Goal: Navigation & Orientation: Find specific page/section

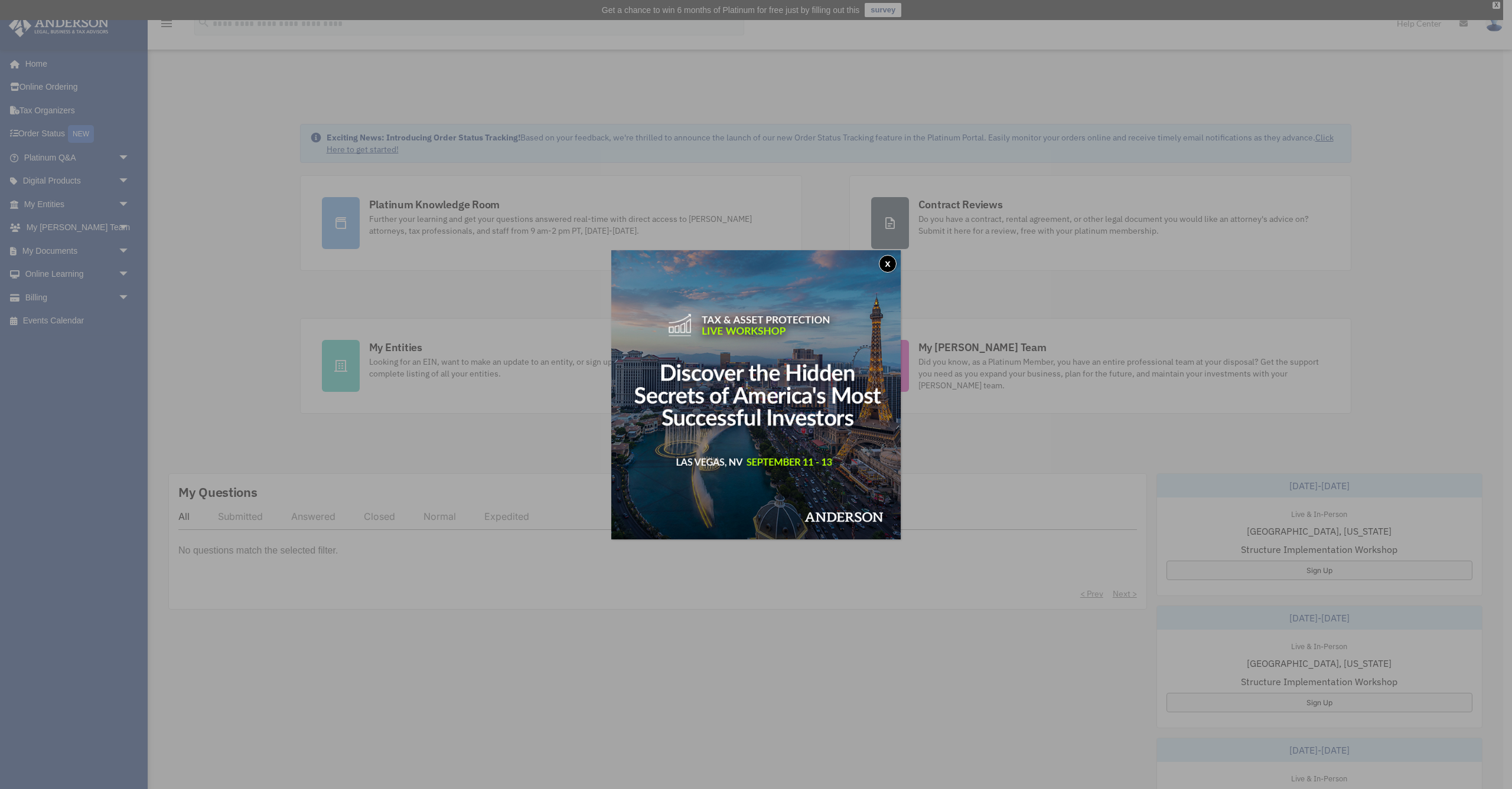
click at [884, 265] on button "x" at bounding box center [888, 264] width 18 height 18
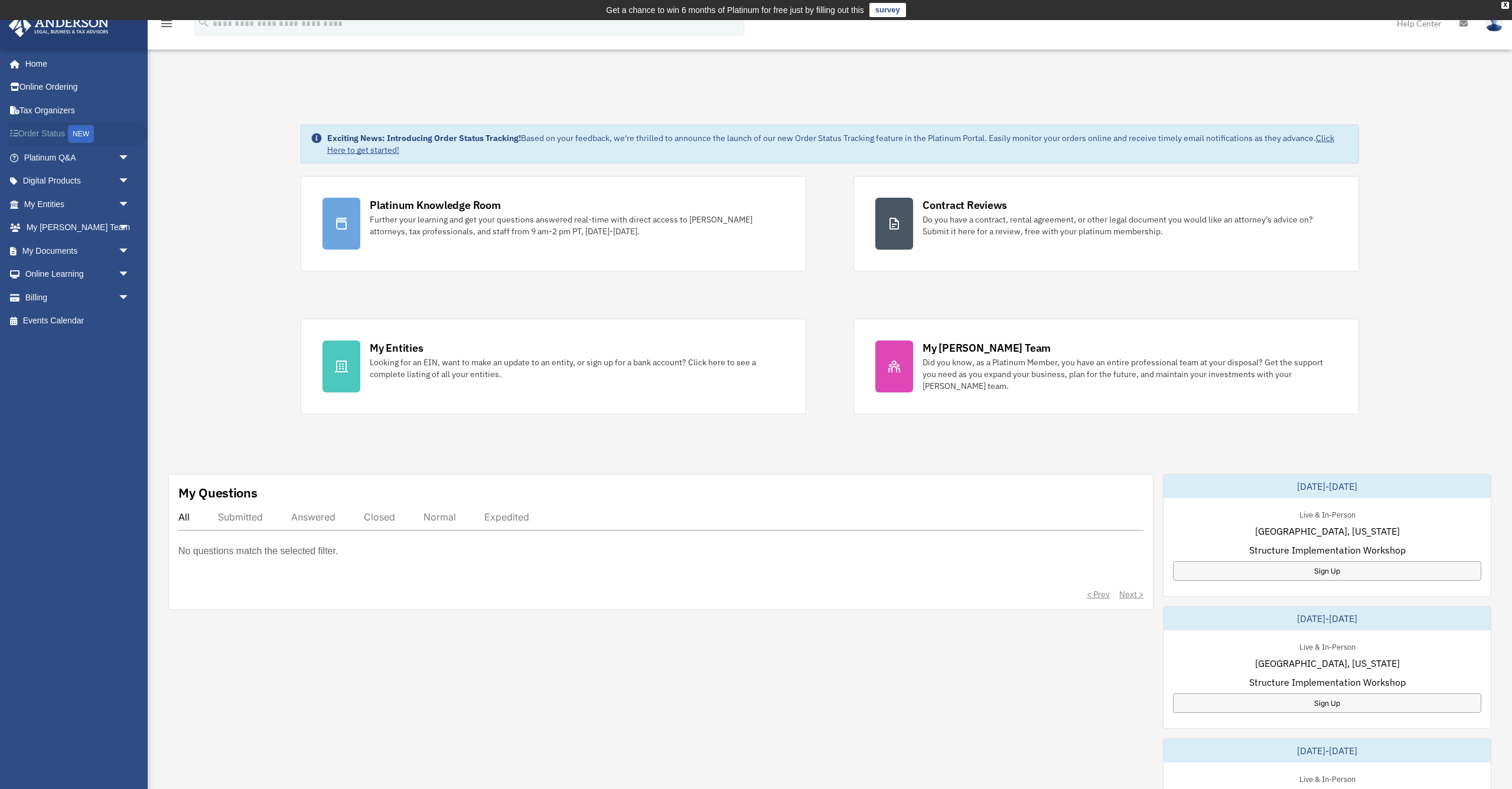
click at [33, 132] on link "Order Status NEW" at bounding box center [78, 134] width 139 height 25
click at [72, 251] on link "My Documents arrow_drop_down" at bounding box center [78, 251] width 139 height 24
click at [127, 252] on span "arrow_drop_down" at bounding box center [130, 251] width 24 height 25
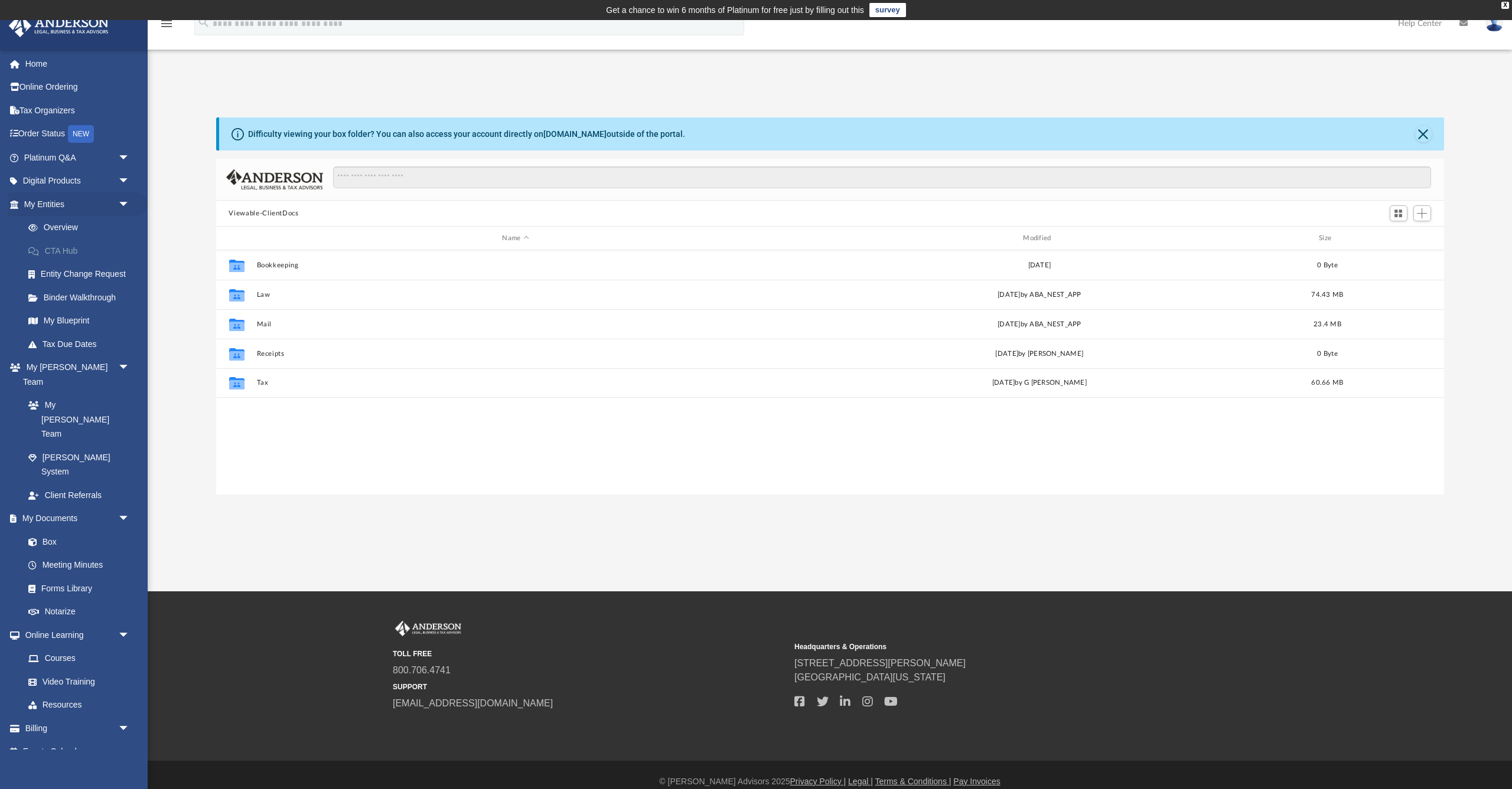
scroll to position [1, 1]
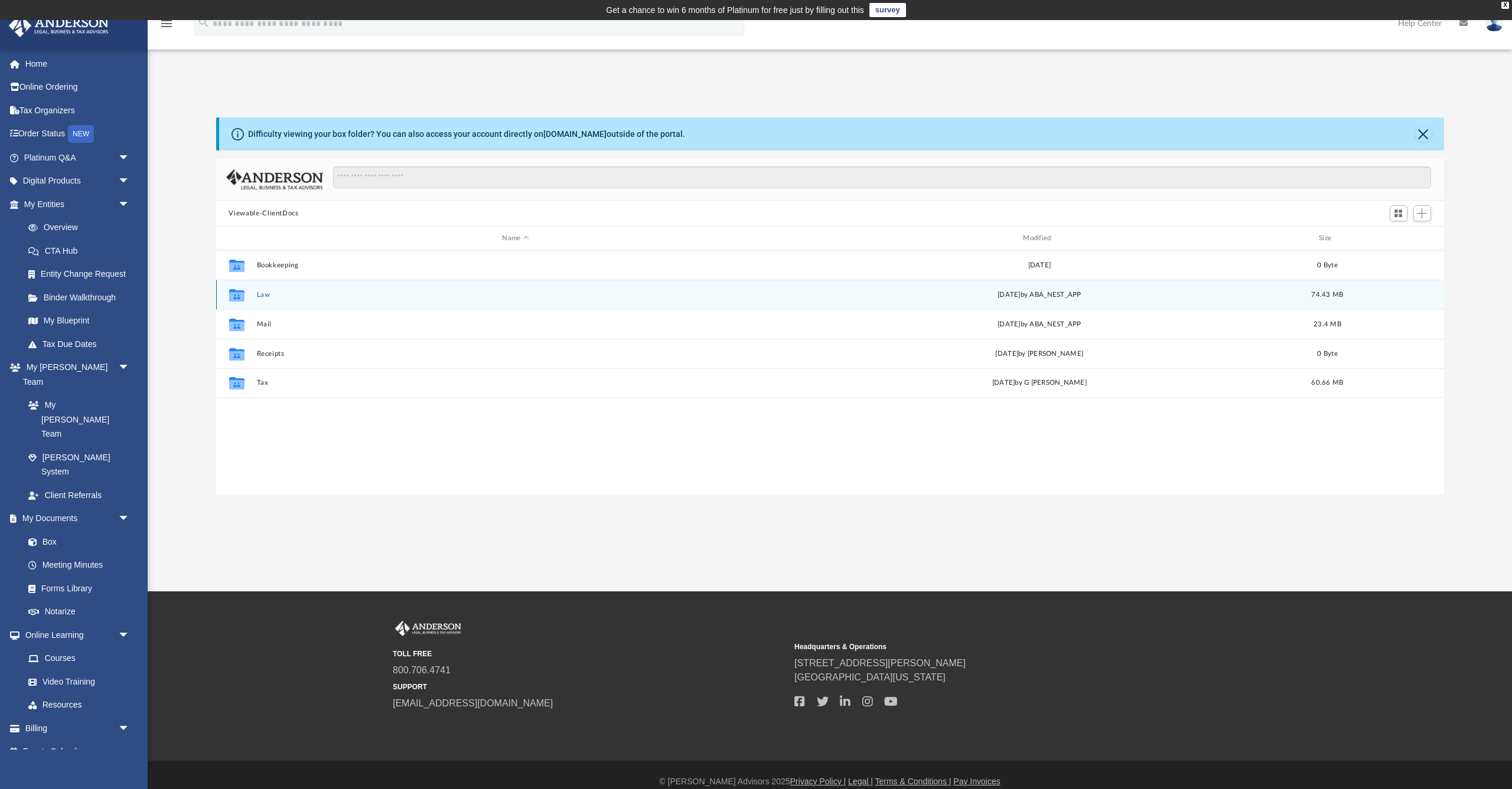
click at [263, 295] on button "Law" at bounding box center [515, 295] width 518 height 8
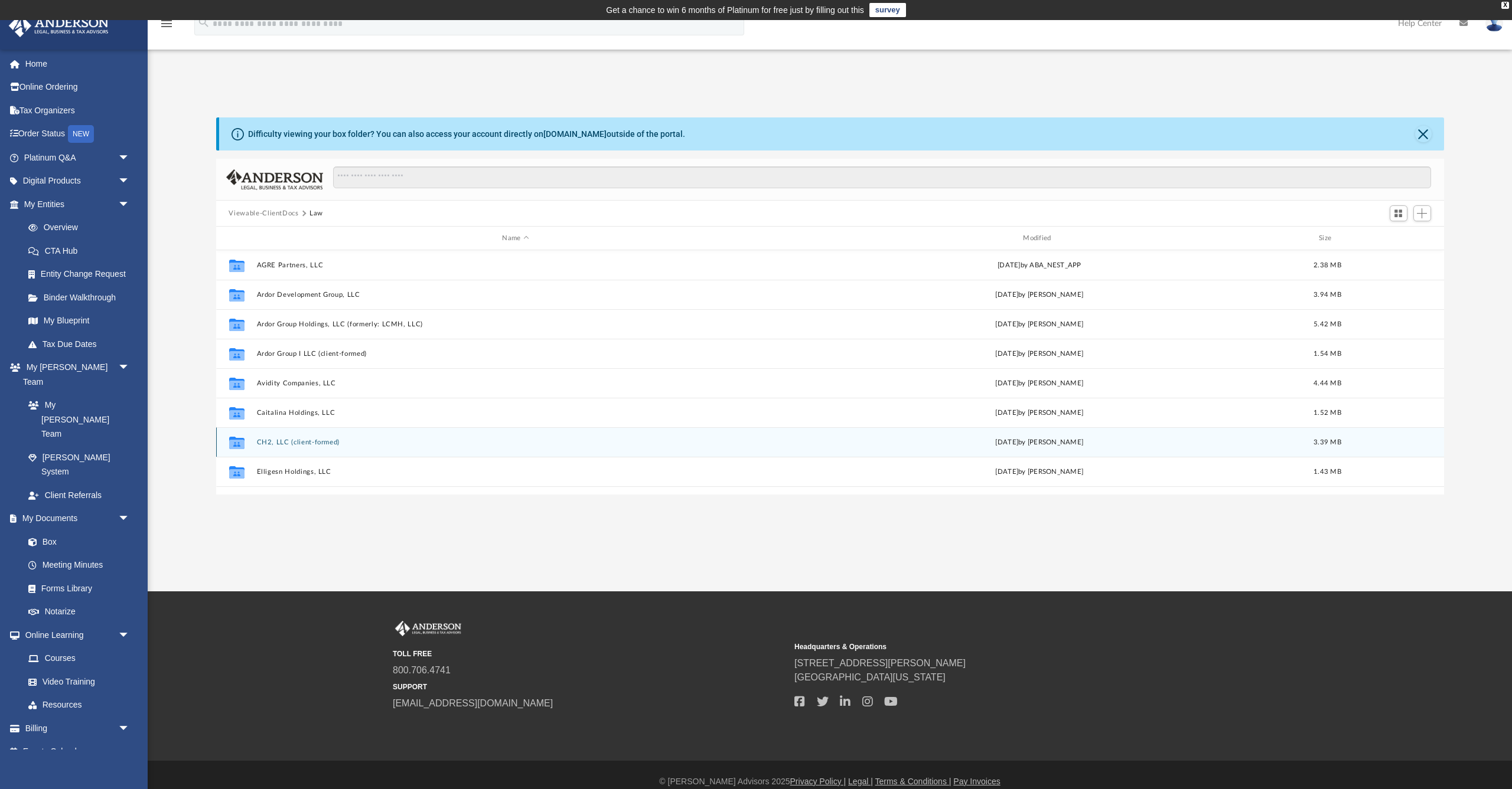
click at [290, 443] on button "CH2, LLC (client-formed)" at bounding box center [515, 443] width 518 height 8
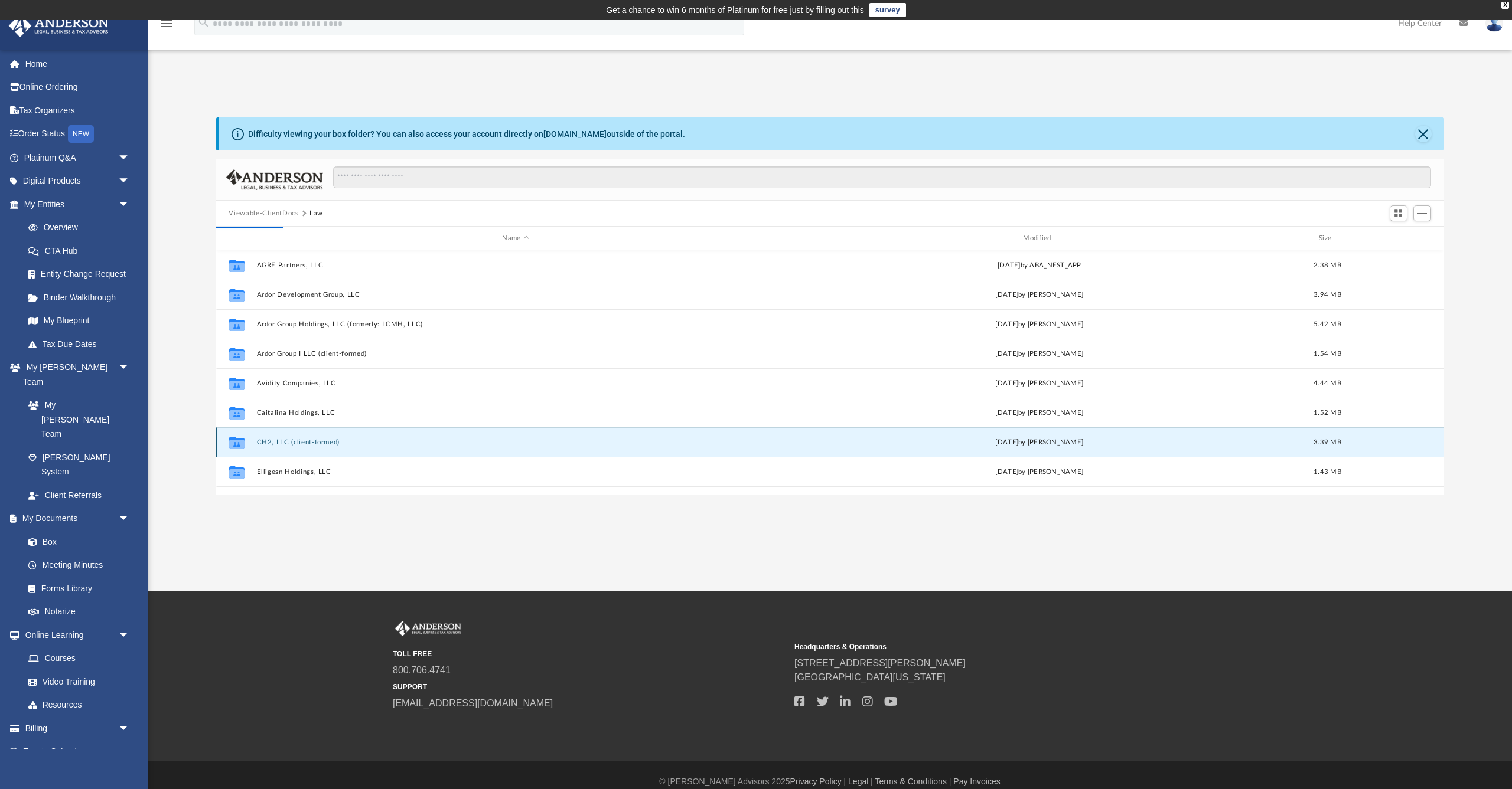
click at [290, 443] on button "CH2, LLC (client-formed)" at bounding box center [515, 443] width 518 height 8
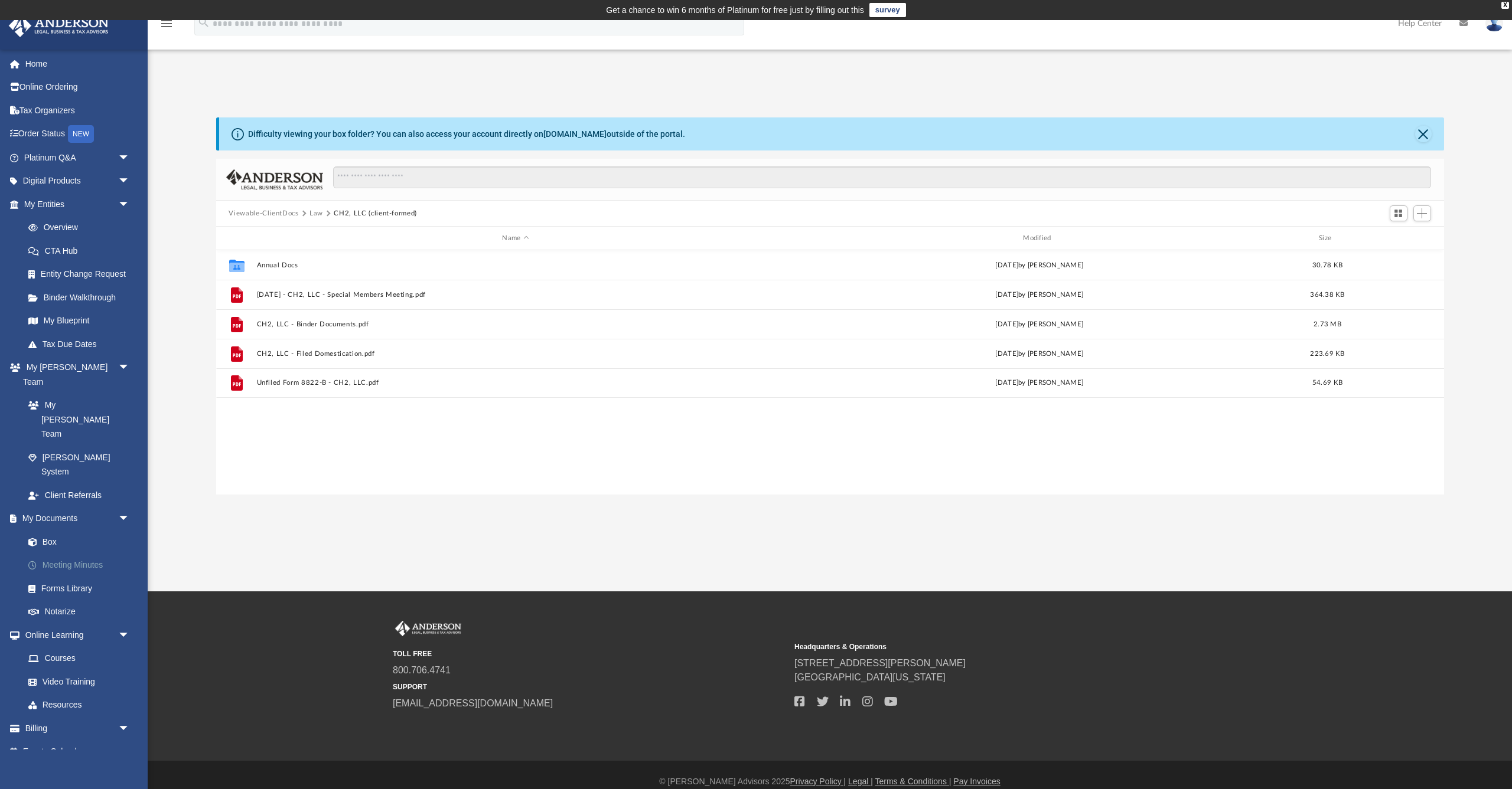
click at [74, 553] on link "Meeting Minutes" at bounding box center [82, 565] width 132 height 24
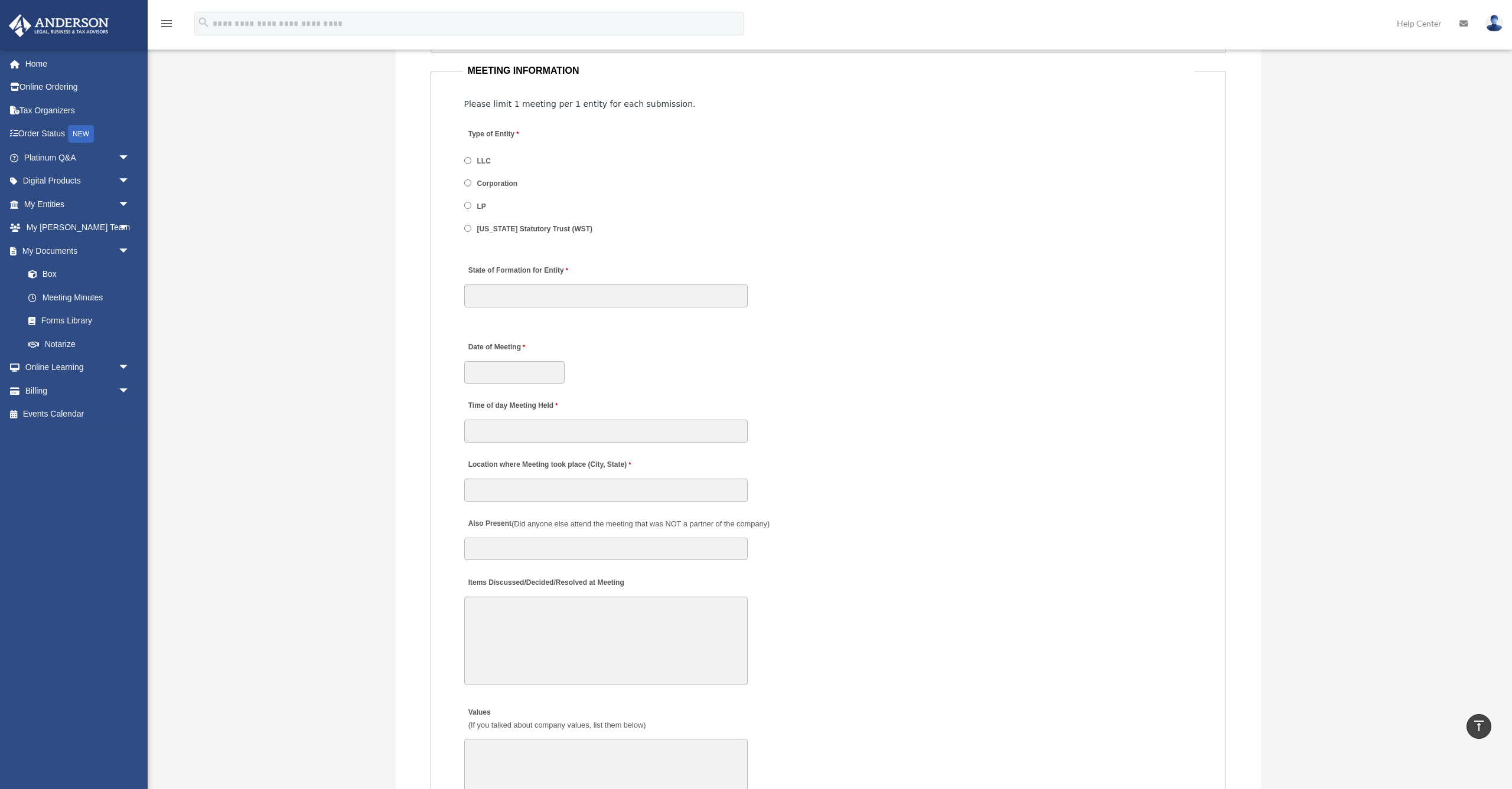
scroll to position [1458, 0]
click at [93, 323] on link "Forms Library" at bounding box center [82, 321] width 132 height 24
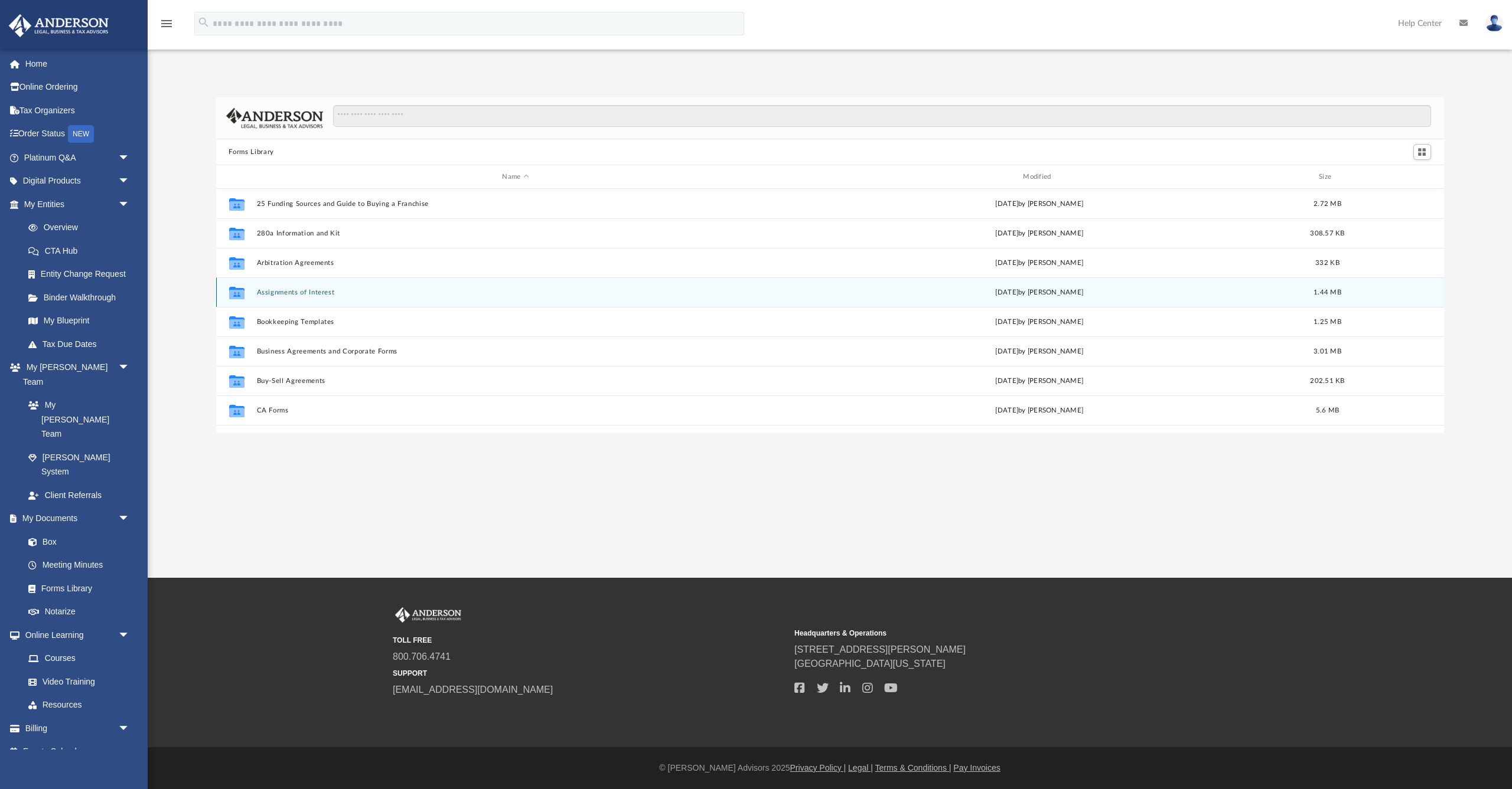
scroll to position [1, 1]
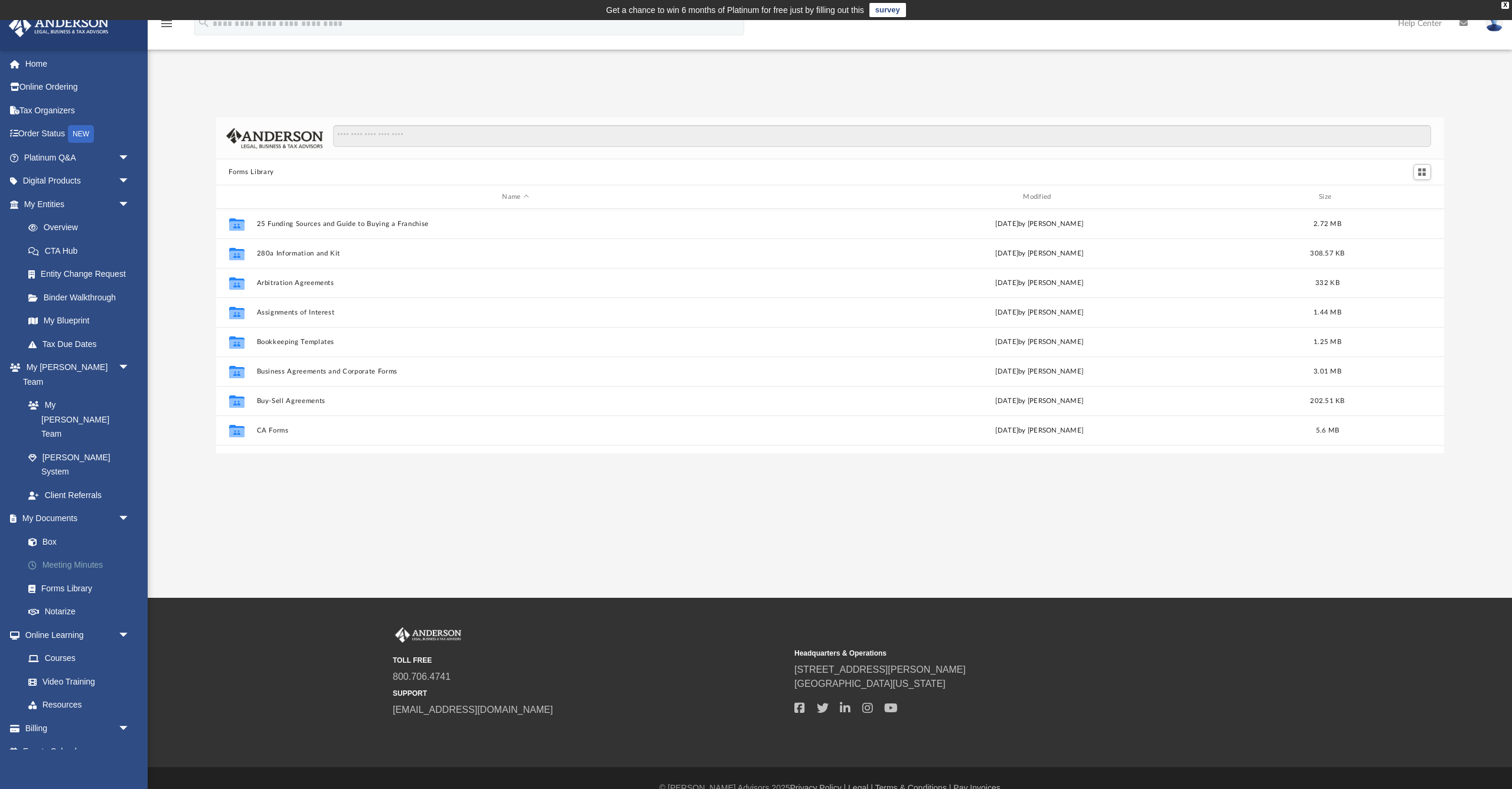
click at [73, 553] on link "Meeting Minutes" at bounding box center [82, 565] width 132 height 24
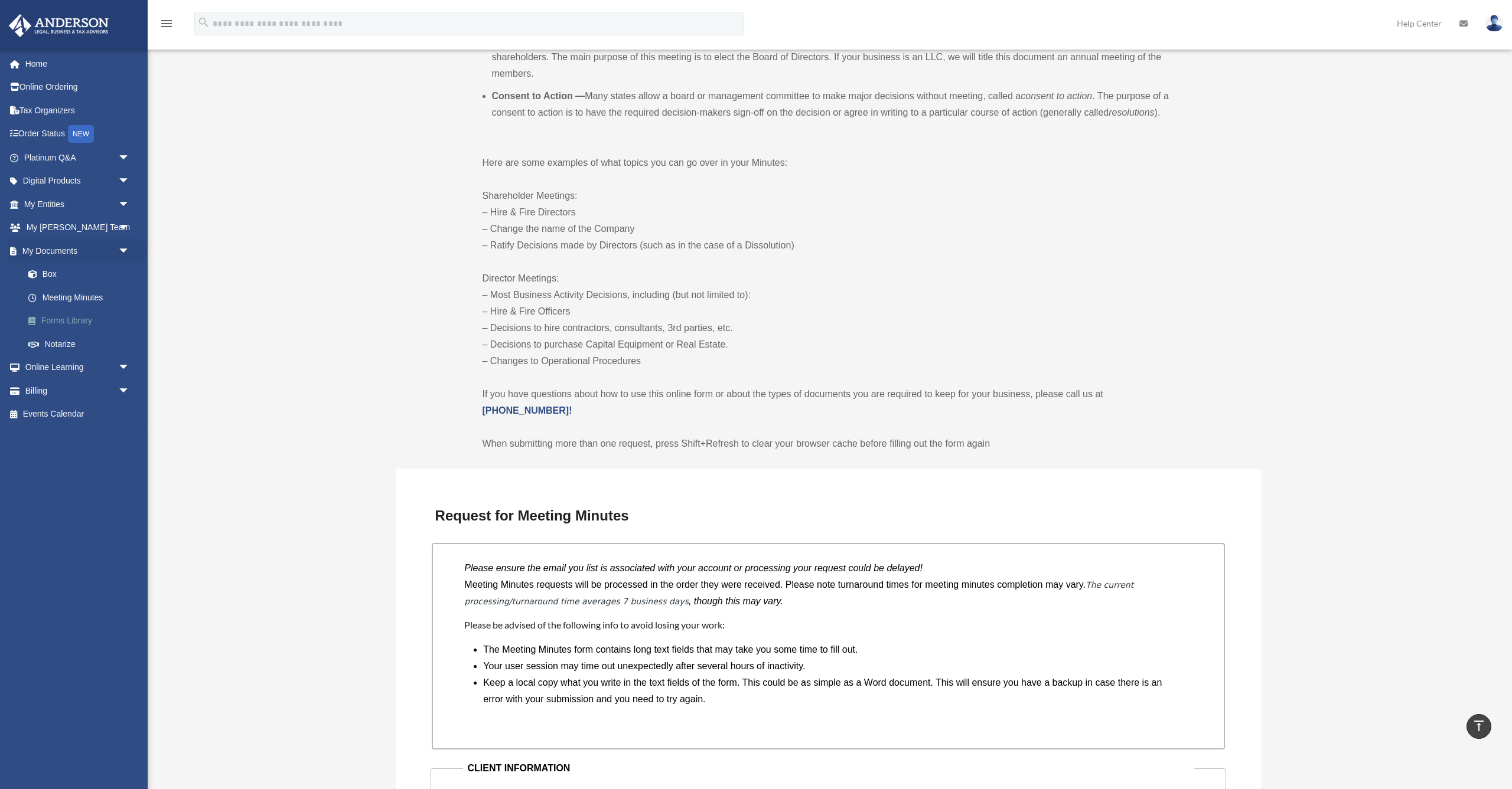
scroll to position [416, 0]
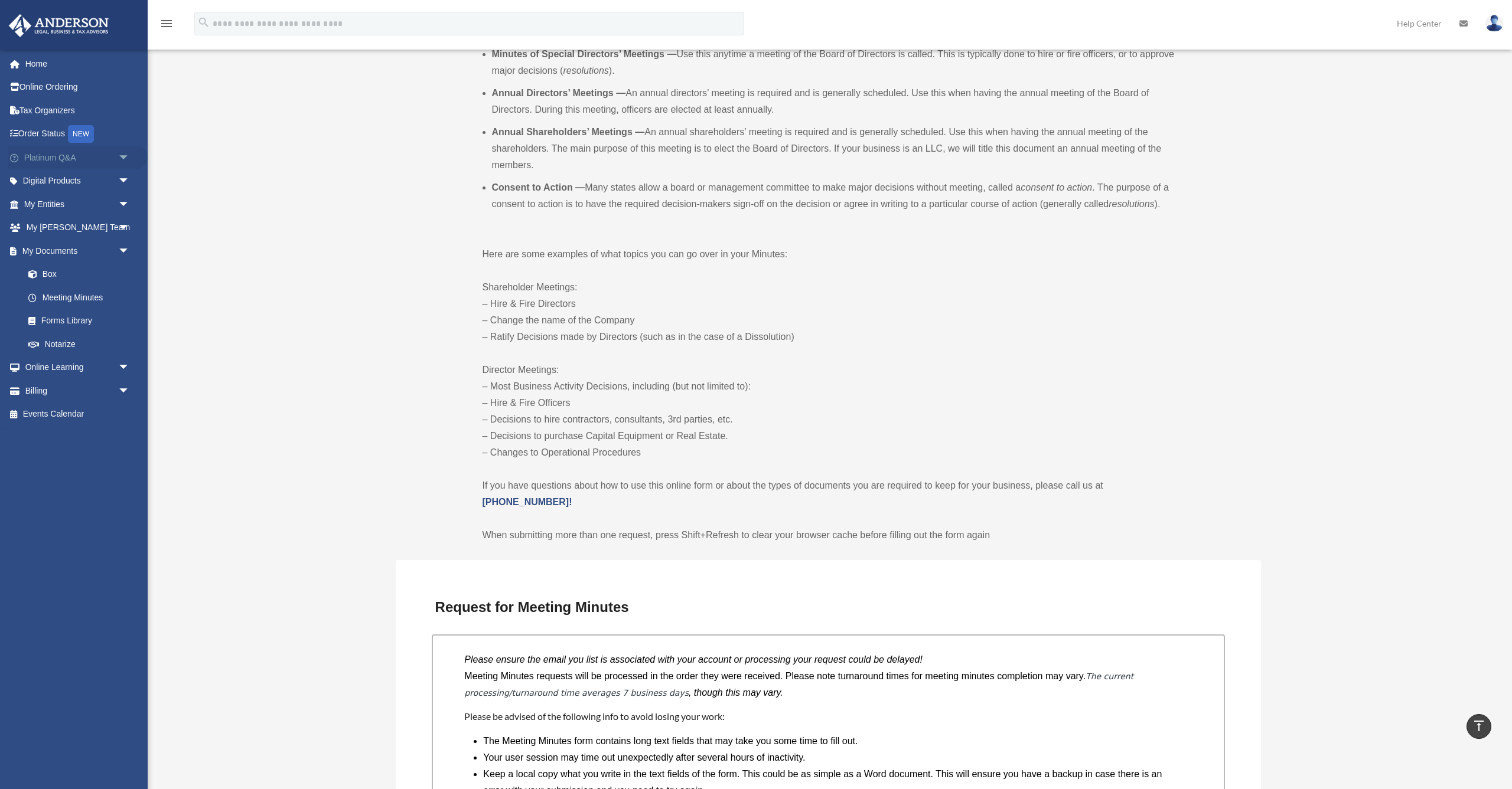
click at [42, 161] on link "Platinum Q&A arrow_drop_down" at bounding box center [78, 158] width 139 height 24
click at [42, 201] on link "My Entities arrow_drop_down" at bounding box center [78, 204] width 139 height 24
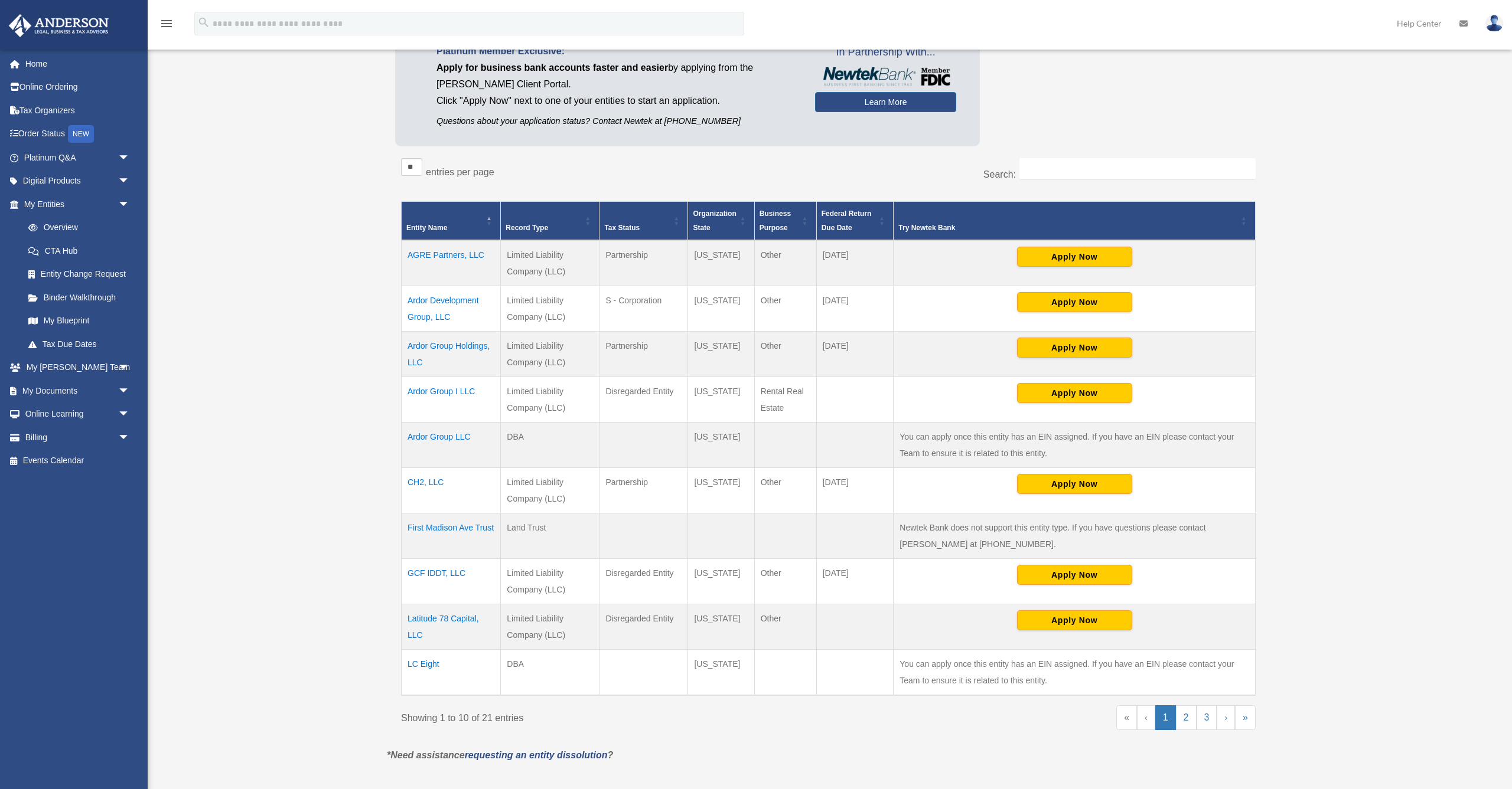
scroll to position [140, 0]
click at [431, 481] on td "CH2, LLC" at bounding box center [451, 490] width 99 height 45
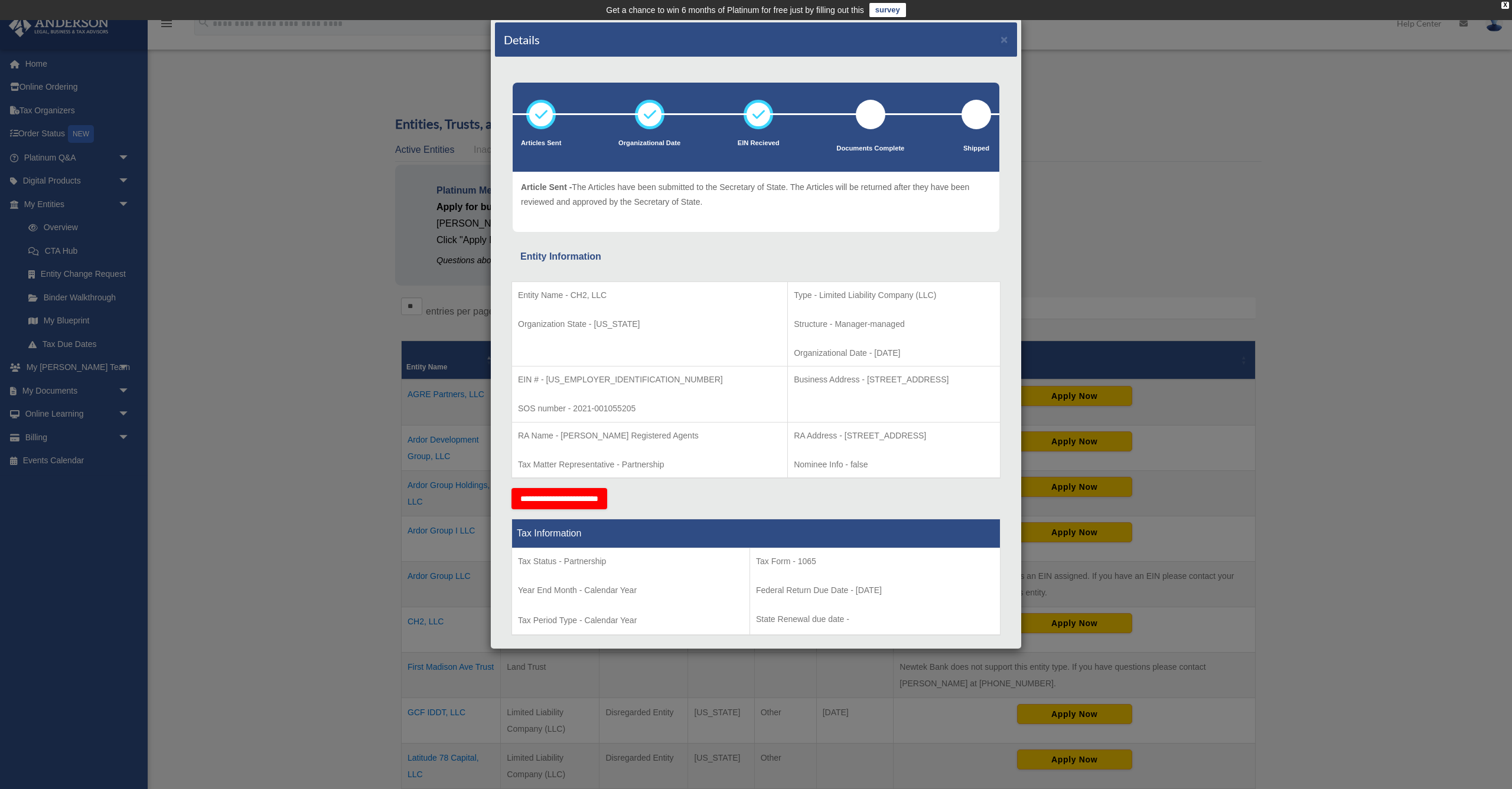
scroll to position [0, 0]
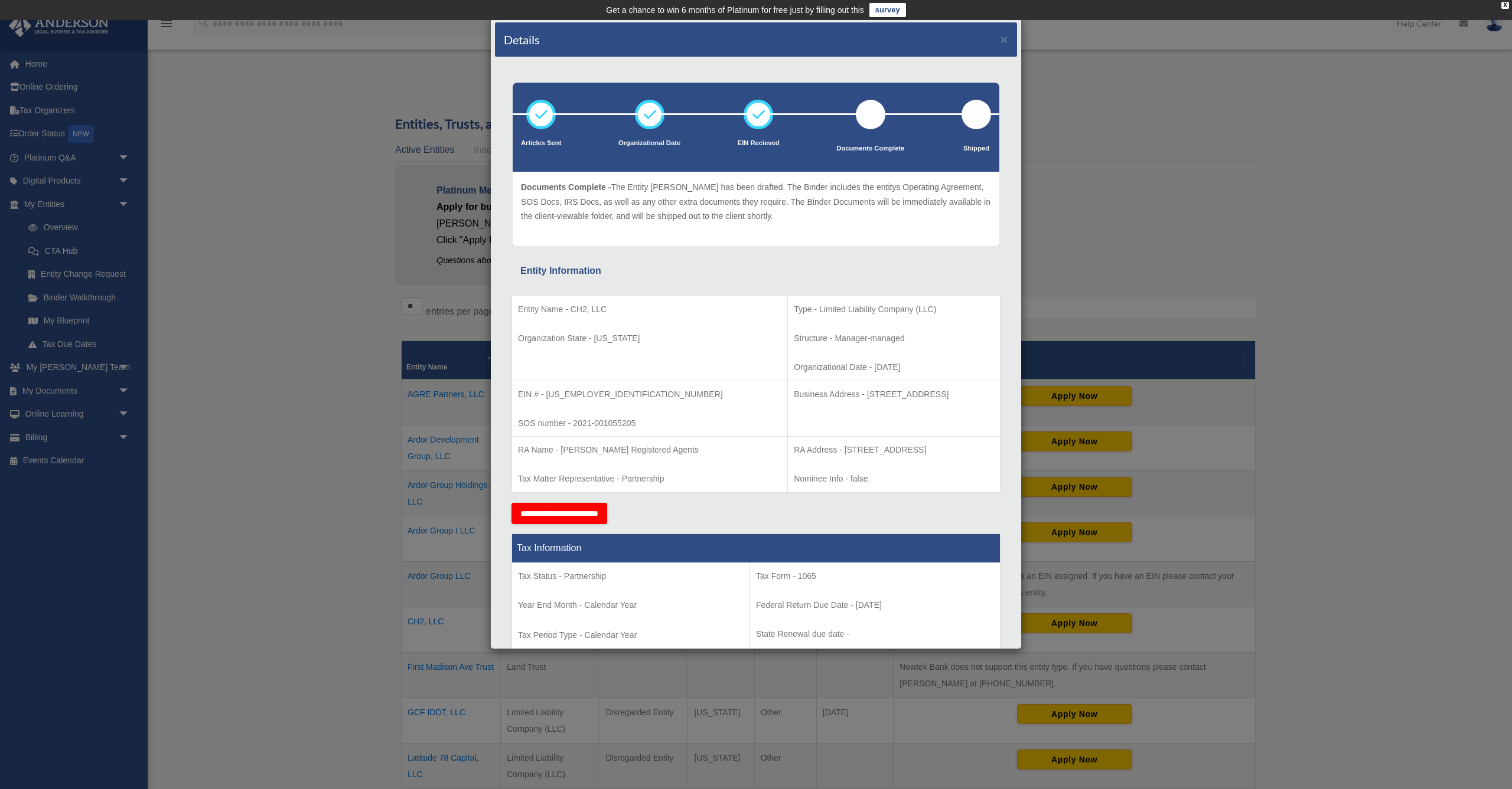
click at [888, 121] on li "Documents Complete" at bounding box center [870, 132] width 68 height 66
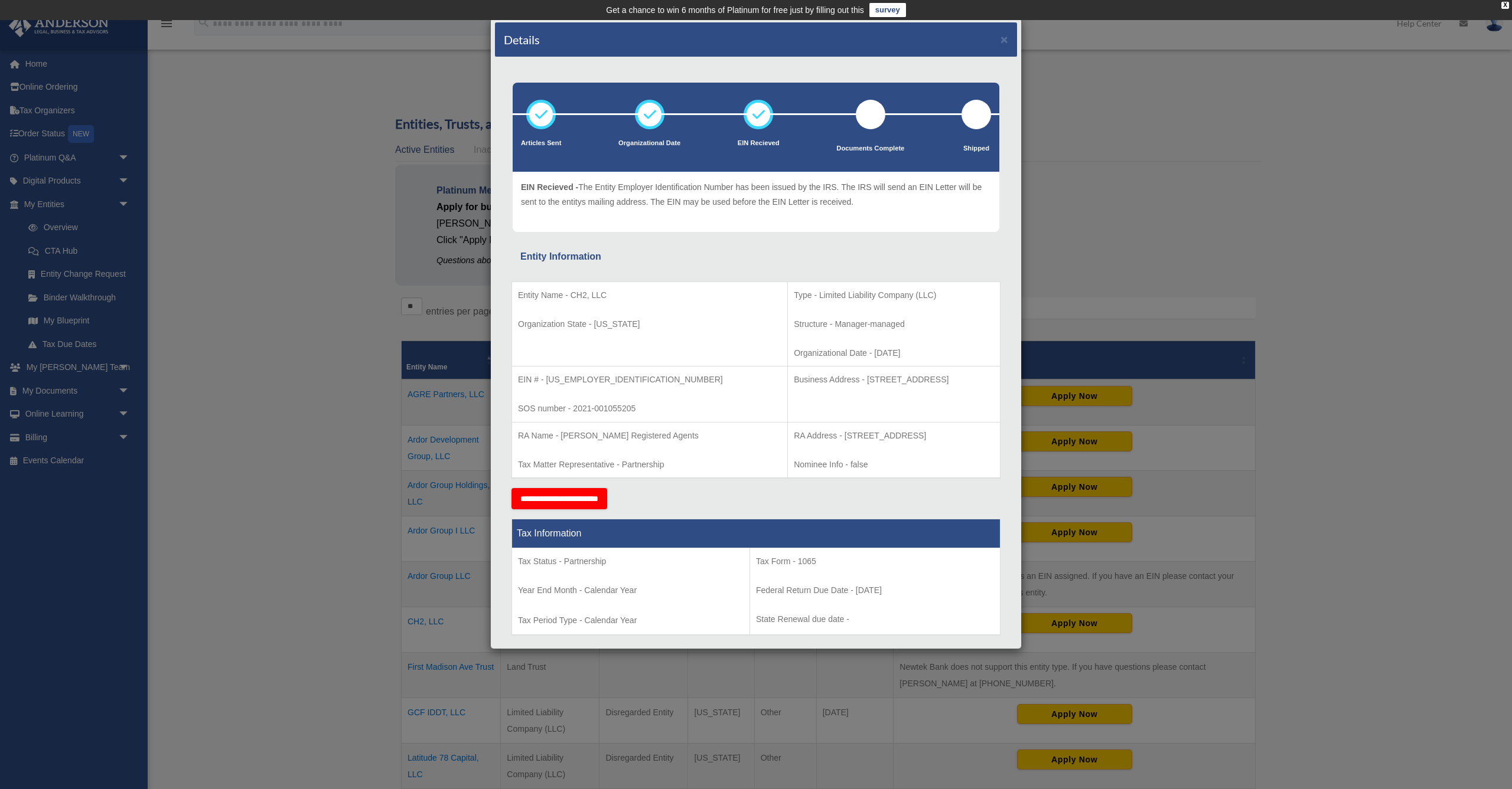
click at [362, 289] on div "Details × Articles Sent Organizational Date" at bounding box center [756, 394] width 1512 height 789
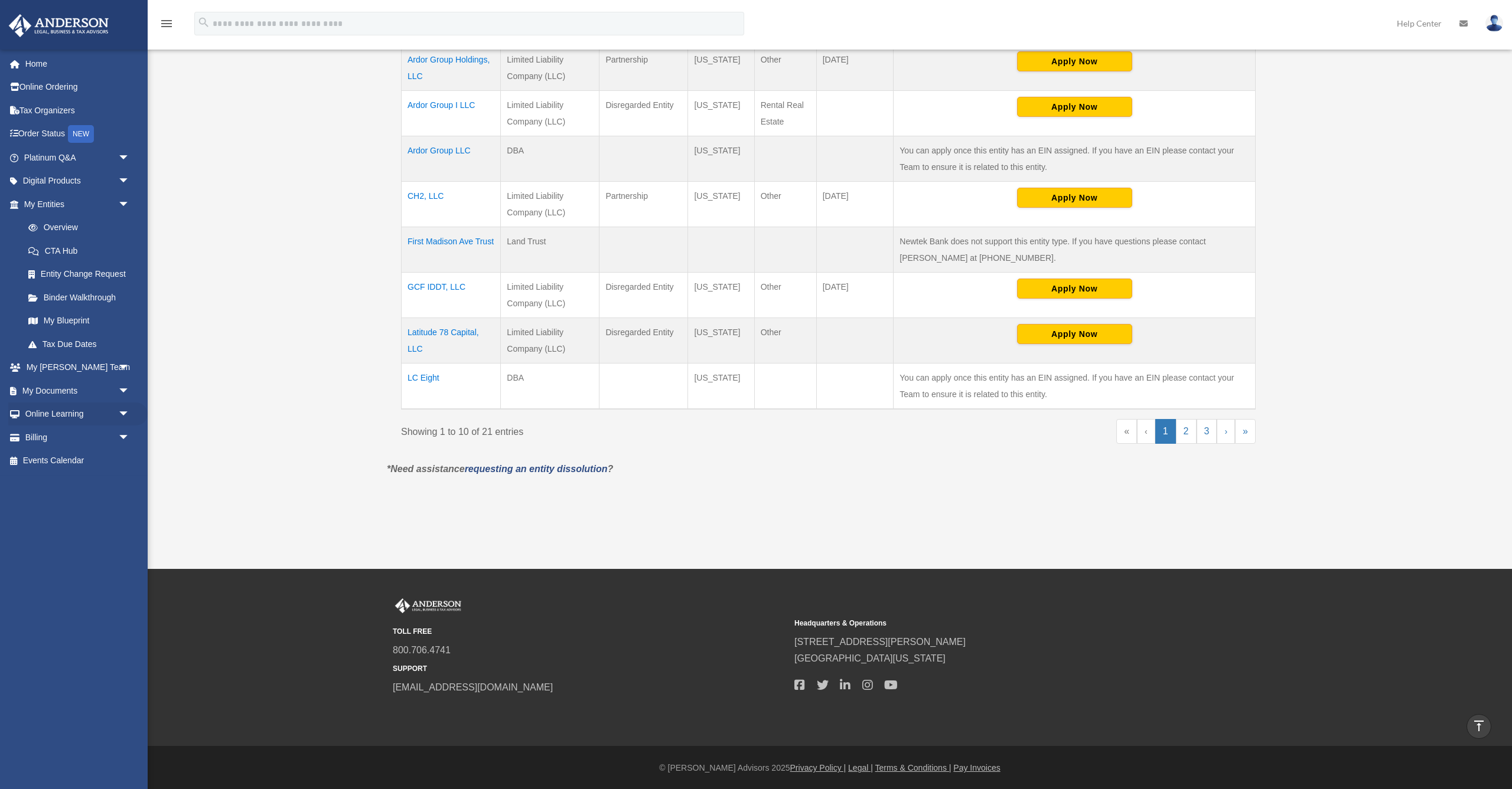
scroll to position [359, 0]
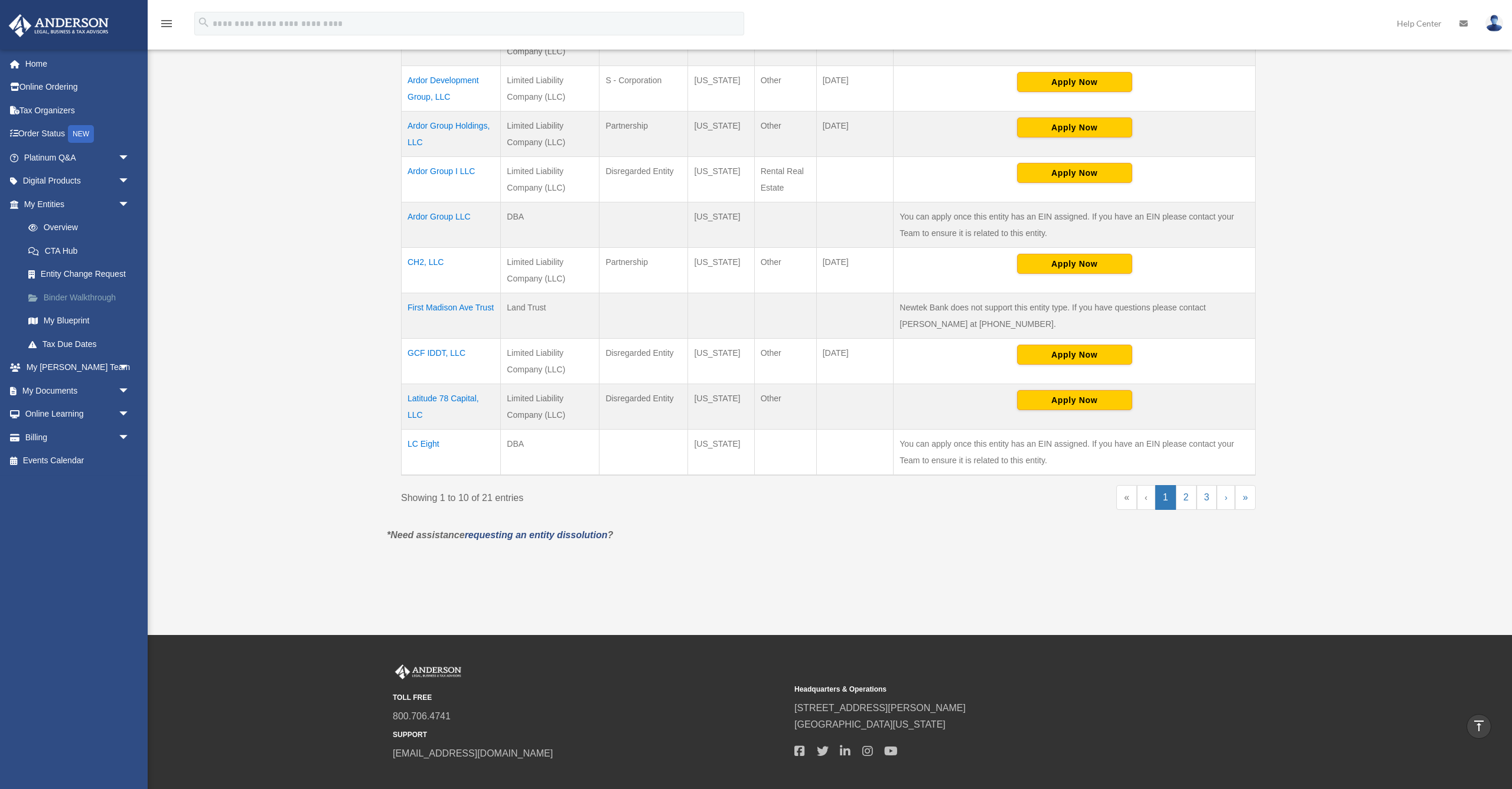
click at [90, 298] on link "Binder Walkthrough" at bounding box center [82, 297] width 132 height 24
